Goal: Navigation & Orientation: Find specific page/section

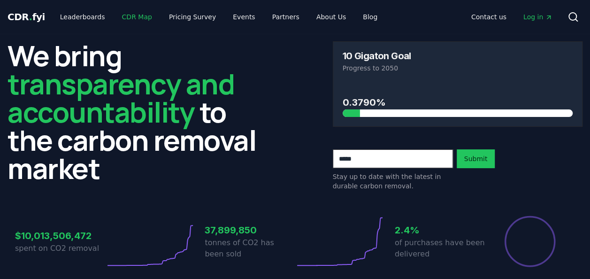
click at [134, 20] on link "CDR Map" at bounding box center [137, 16] width 45 height 17
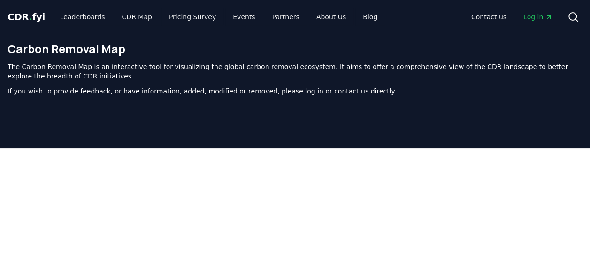
scroll to position [299, 0]
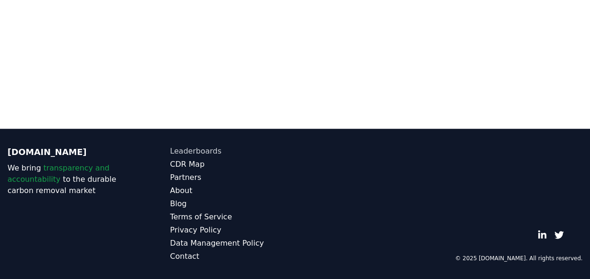
click at [192, 151] on link "Leaderboards" at bounding box center [232, 151] width 125 height 11
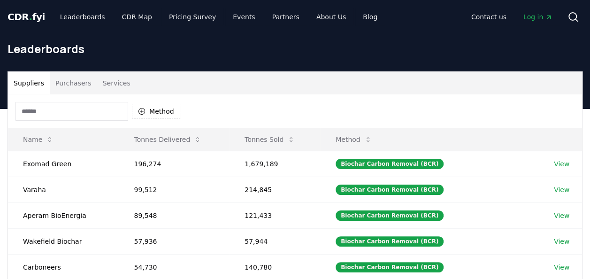
scroll to position [299, 0]
